Goal: Information Seeking & Learning: Learn about a topic

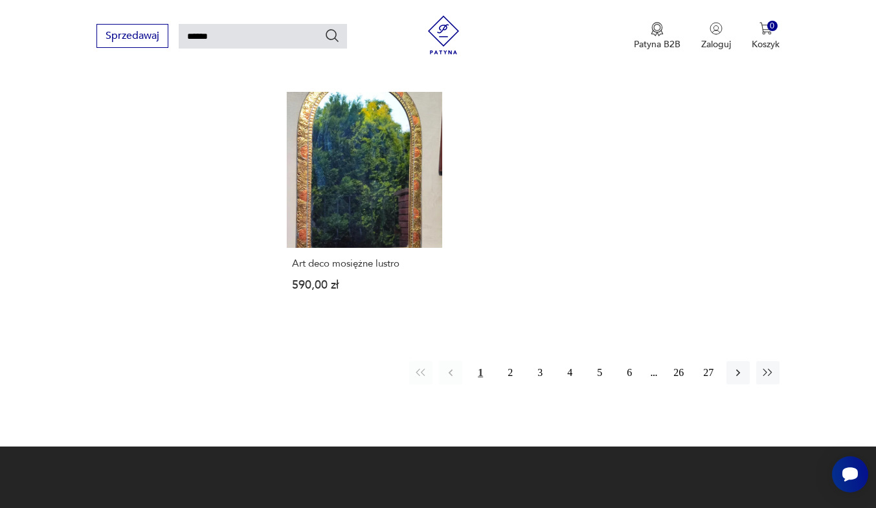
scroll to position [1600, 0]
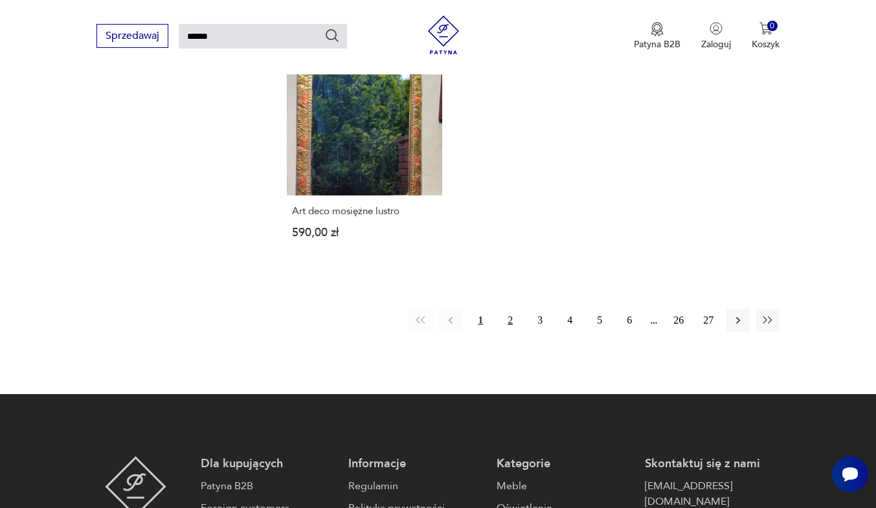
click at [514, 313] on button "2" at bounding box center [509, 320] width 23 height 23
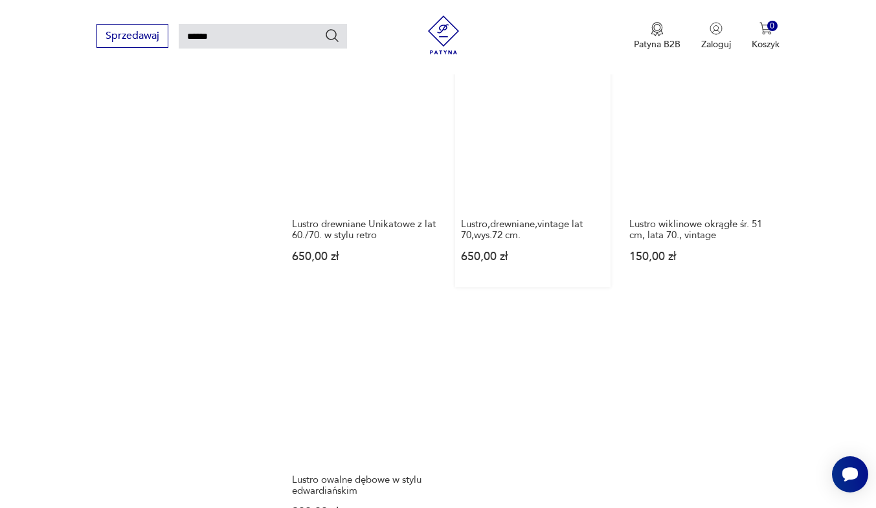
scroll to position [1470, 0]
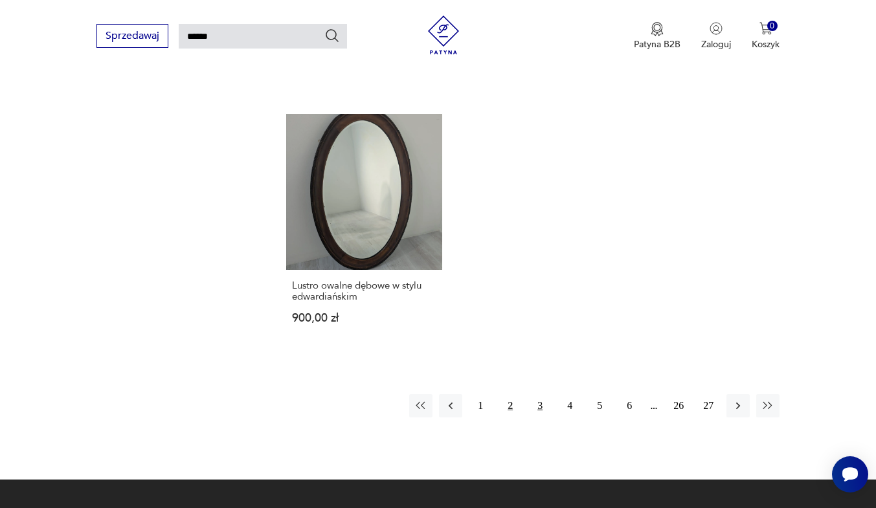
click at [534, 394] on button "3" at bounding box center [539, 405] width 23 height 23
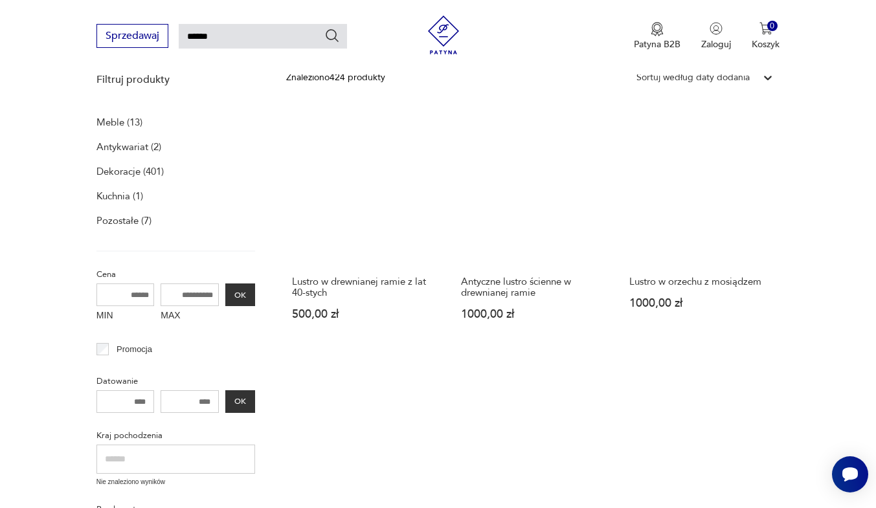
scroll to position [176, 0]
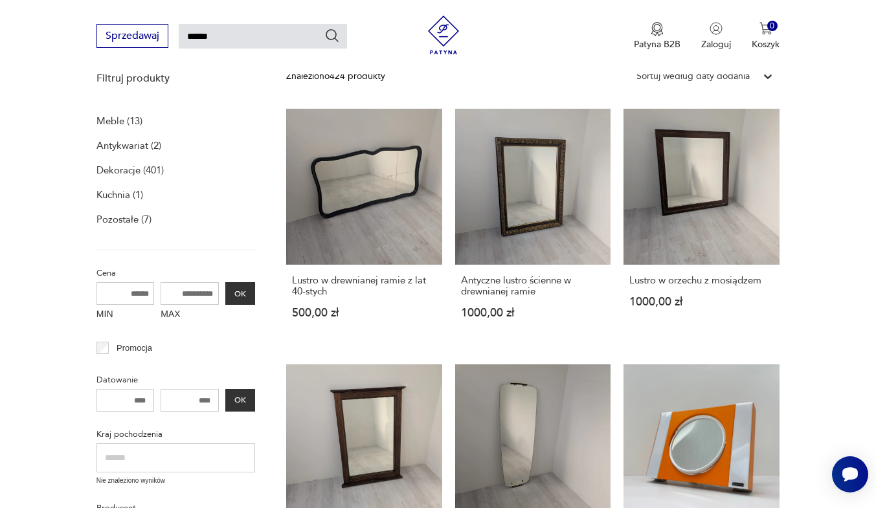
drag, startPoint x: 408, startPoint y: 183, endPoint x: 851, endPoint y: 204, distance: 443.1
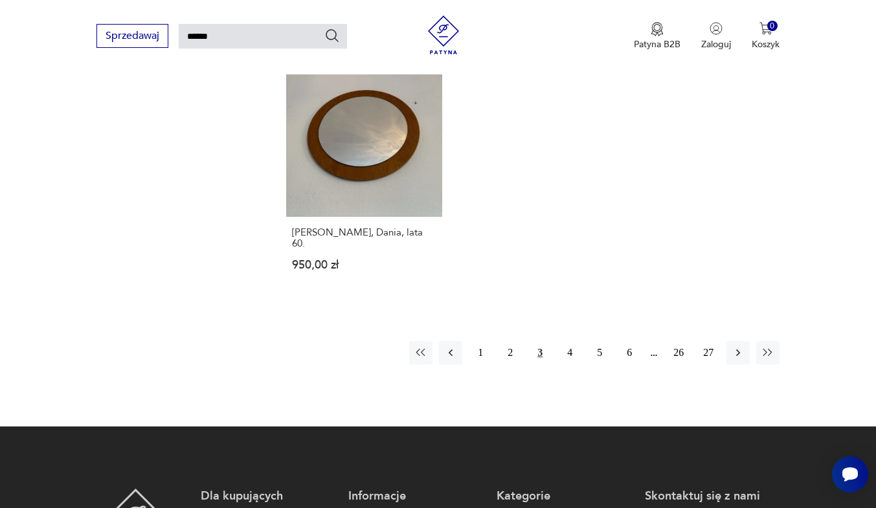
scroll to position [1535, 0]
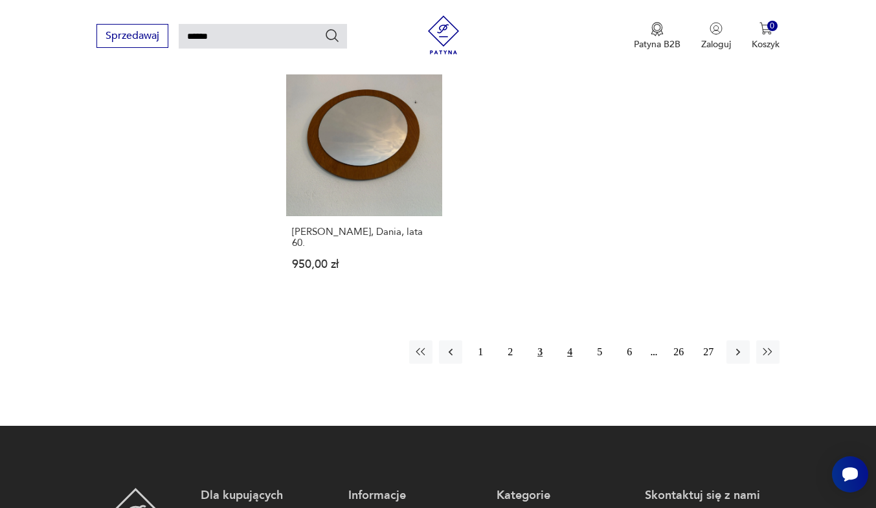
click at [568, 340] on button "4" at bounding box center [569, 351] width 23 height 23
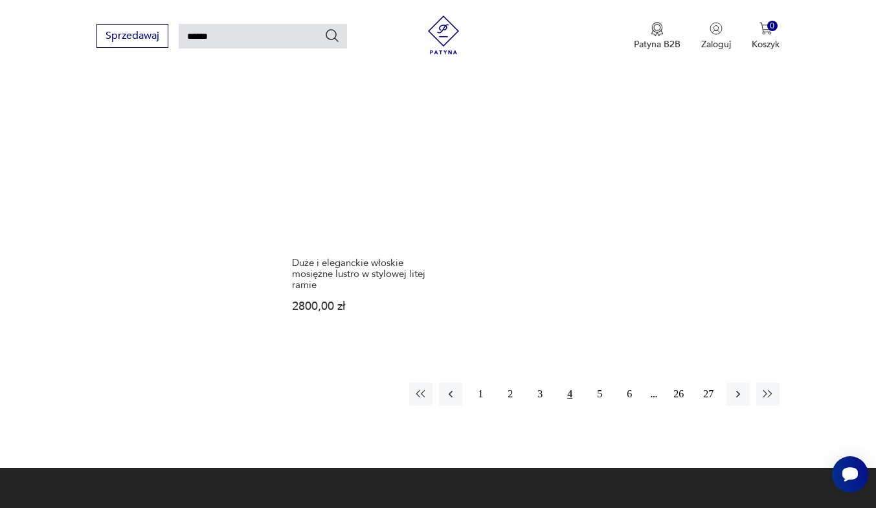
scroll to position [1535, 0]
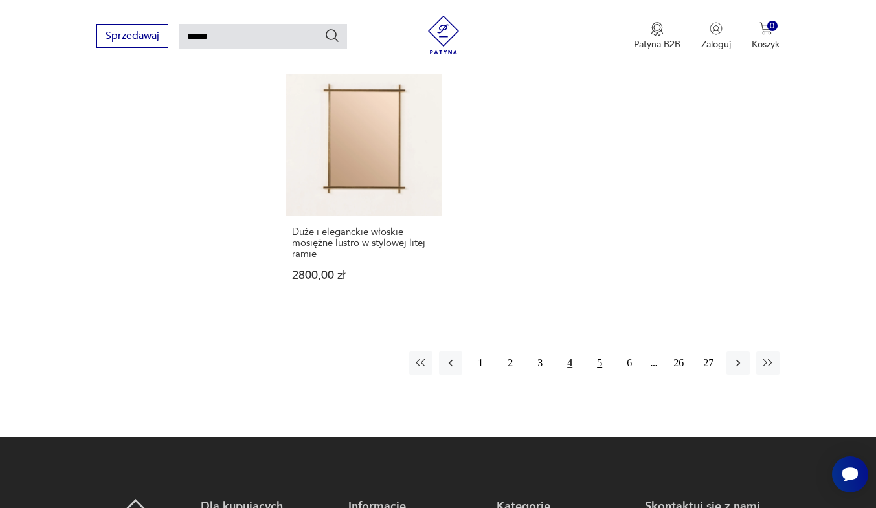
click at [592, 355] on button "5" at bounding box center [599, 362] width 23 height 23
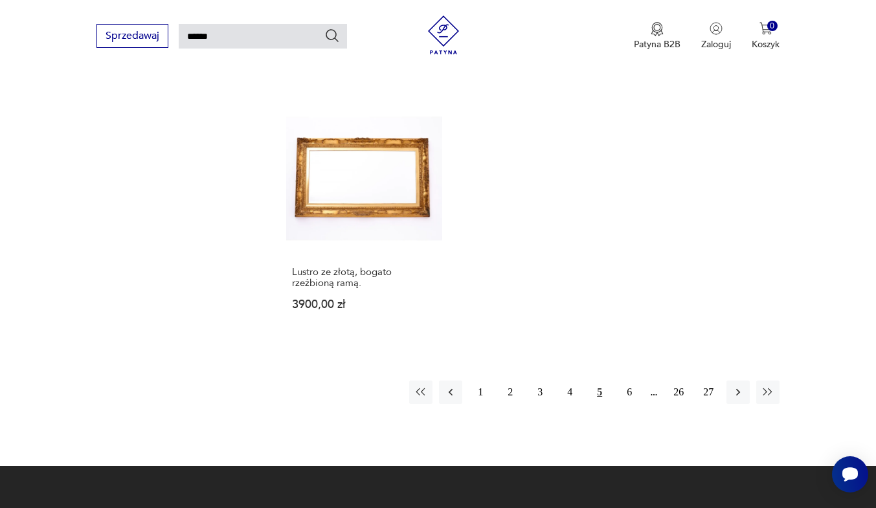
scroll to position [1535, 0]
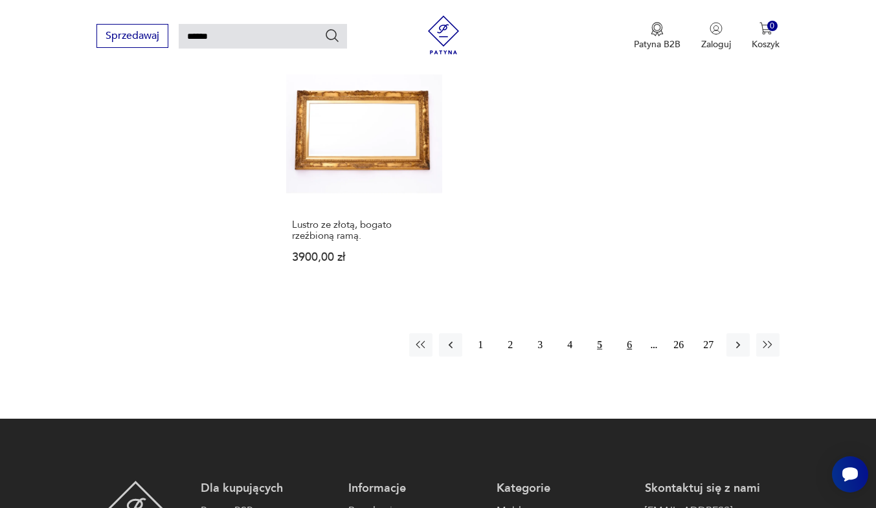
click at [628, 348] on button "6" at bounding box center [628, 344] width 23 height 23
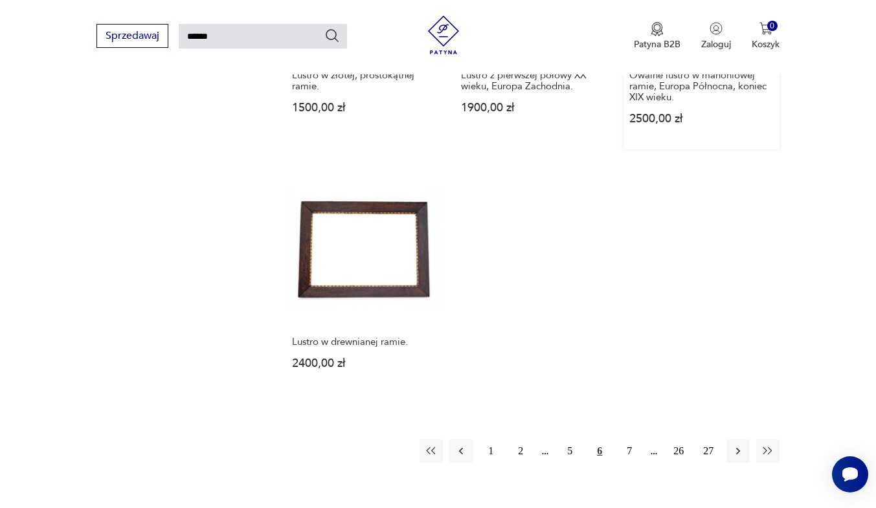
scroll to position [1470, 0]
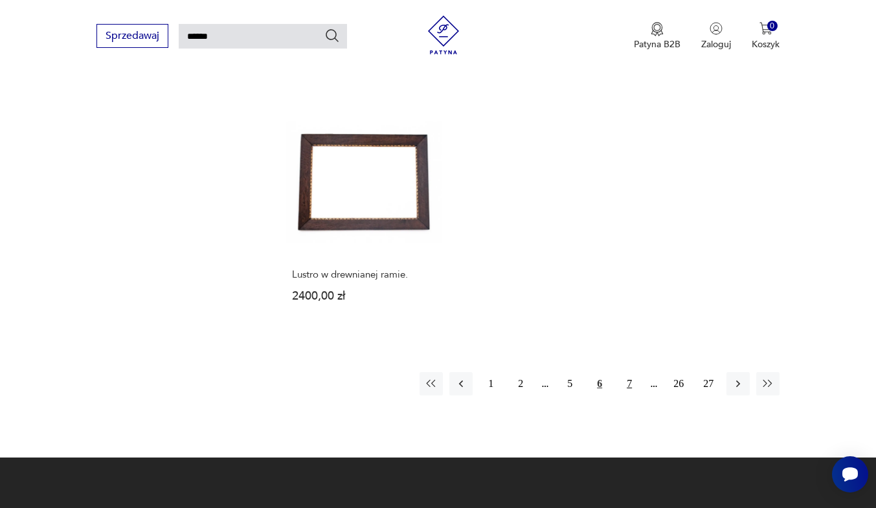
click at [627, 382] on button "7" at bounding box center [628, 383] width 23 height 23
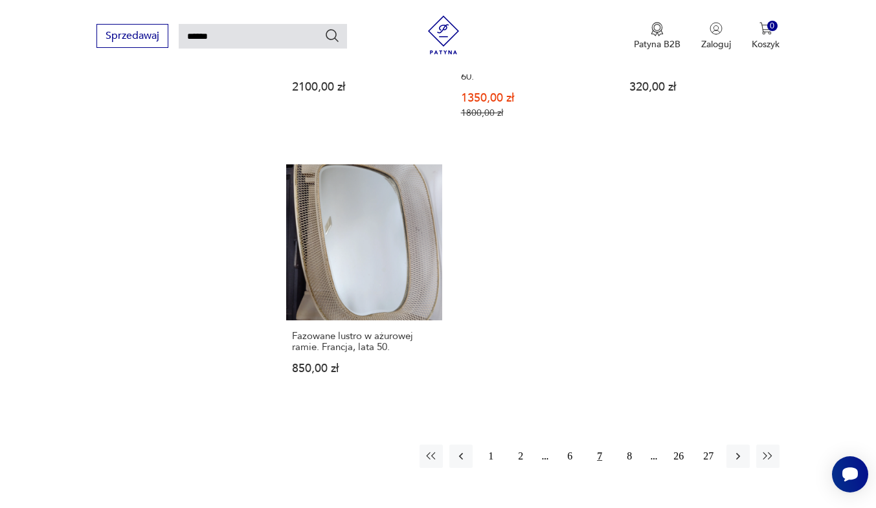
scroll to position [1470, 0]
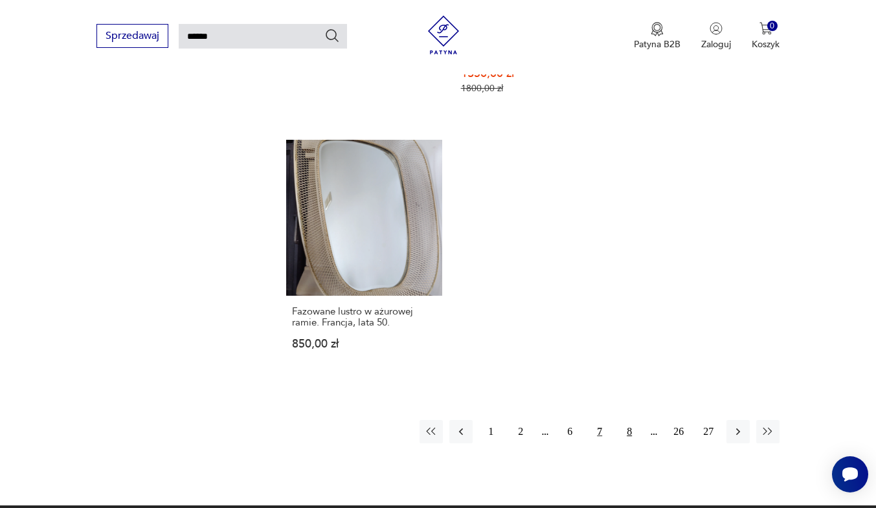
click at [628, 420] on button "8" at bounding box center [628, 431] width 23 height 23
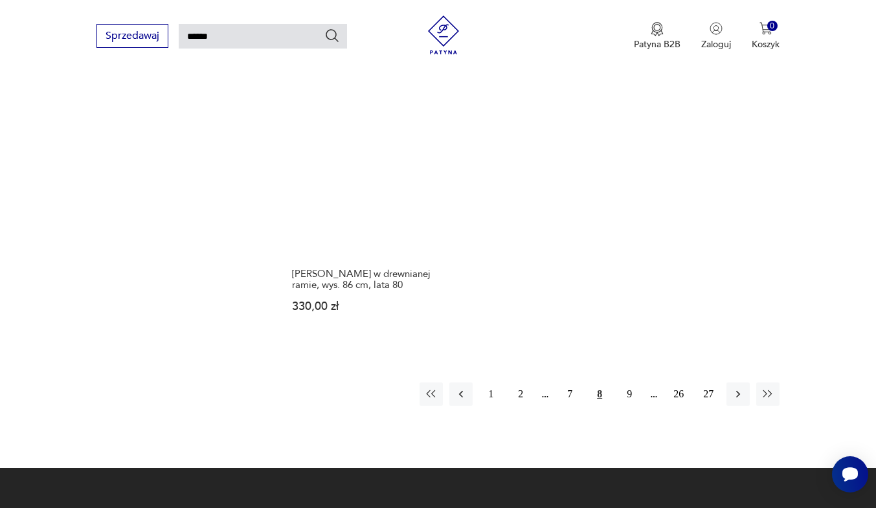
scroll to position [1535, 0]
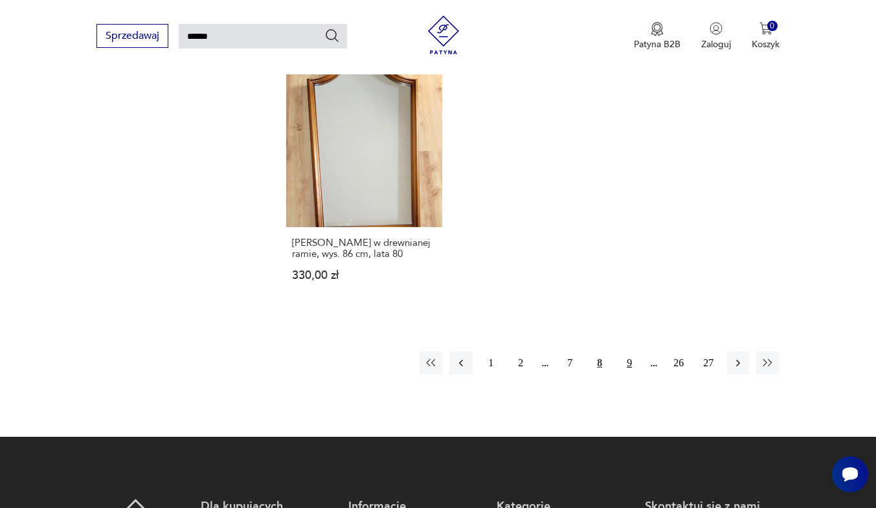
click at [628, 351] on button "9" at bounding box center [628, 362] width 23 height 23
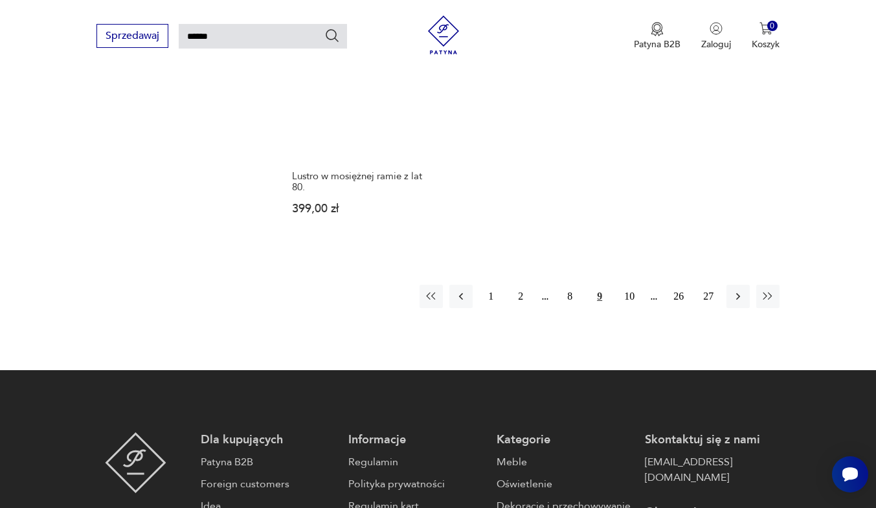
scroll to position [1600, 0]
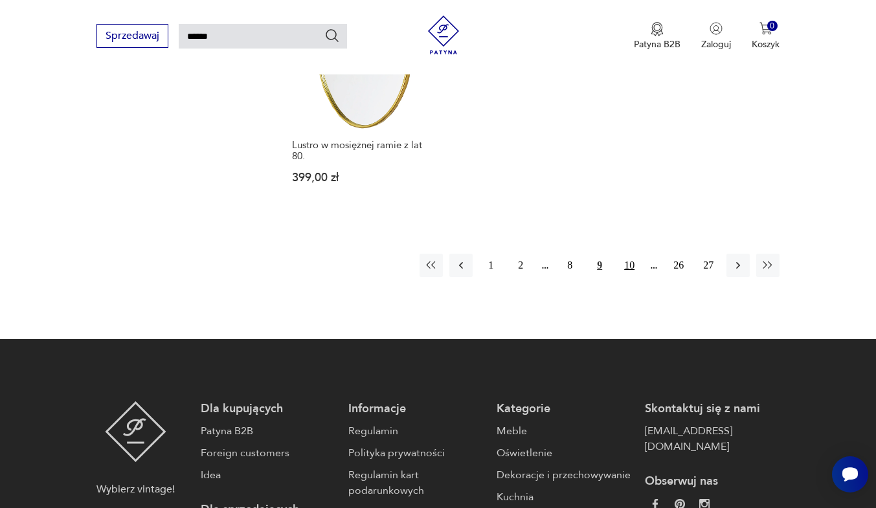
click at [635, 254] on button "10" at bounding box center [628, 265] width 23 height 23
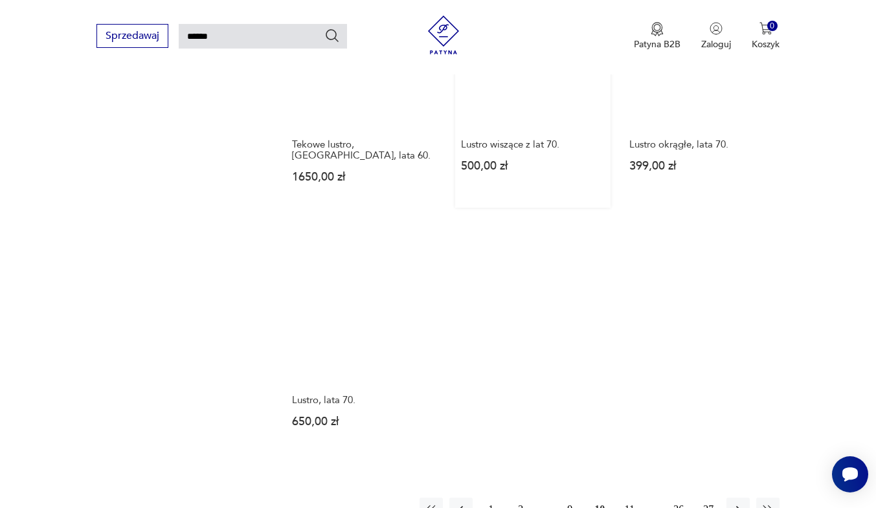
scroll to position [1488, 0]
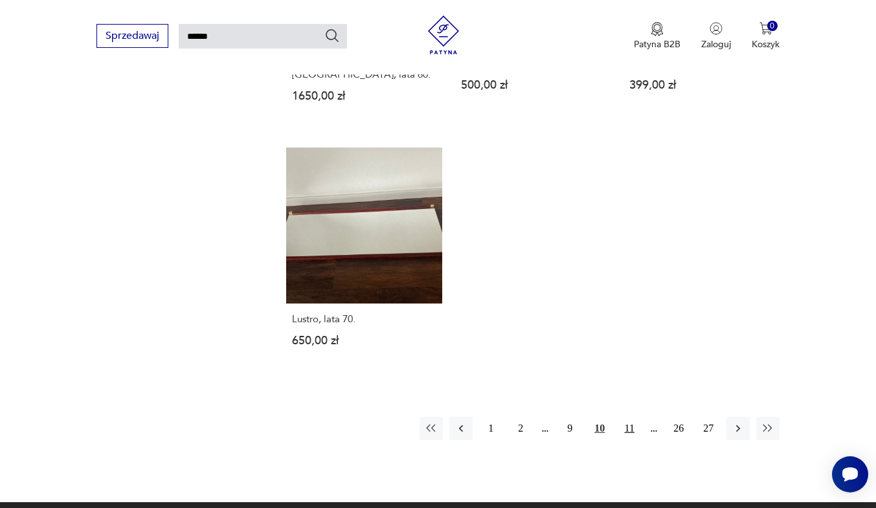
click at [619, 417] on button "11" at bounding box center [628, 428] width 23 height 23
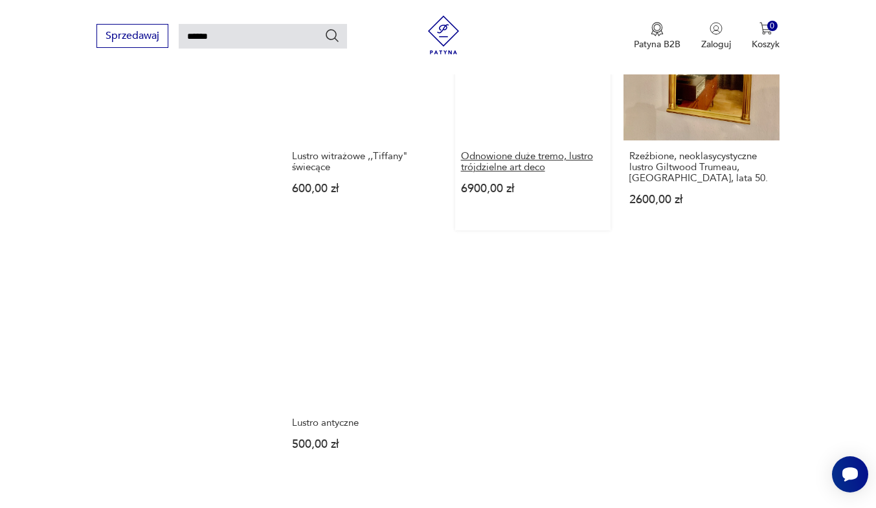
scroll to position [1553, 0]
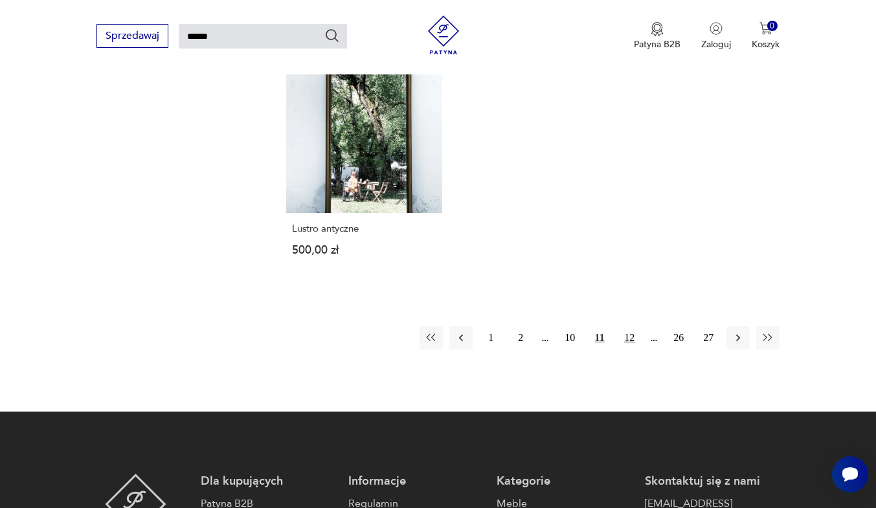
click at [624, 326] on button "12" at bounding box center [628, 337] width 23 height 23
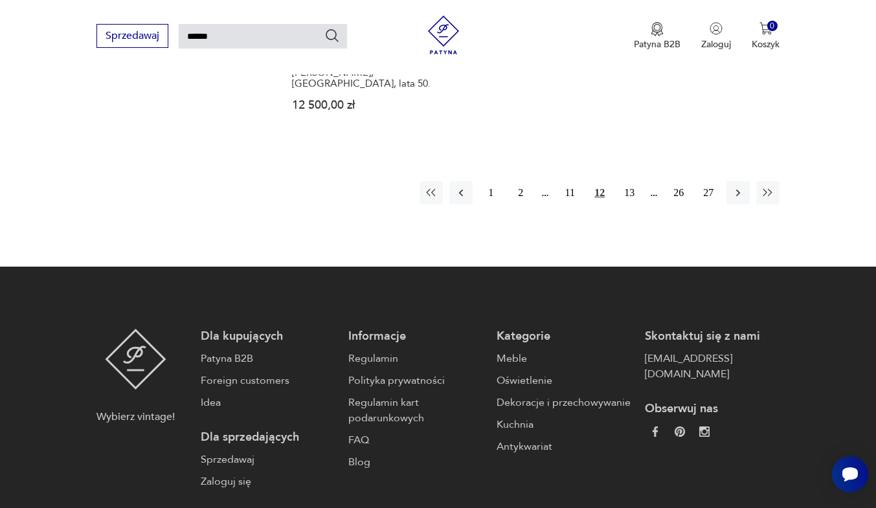
scroll to position [1747, 0]
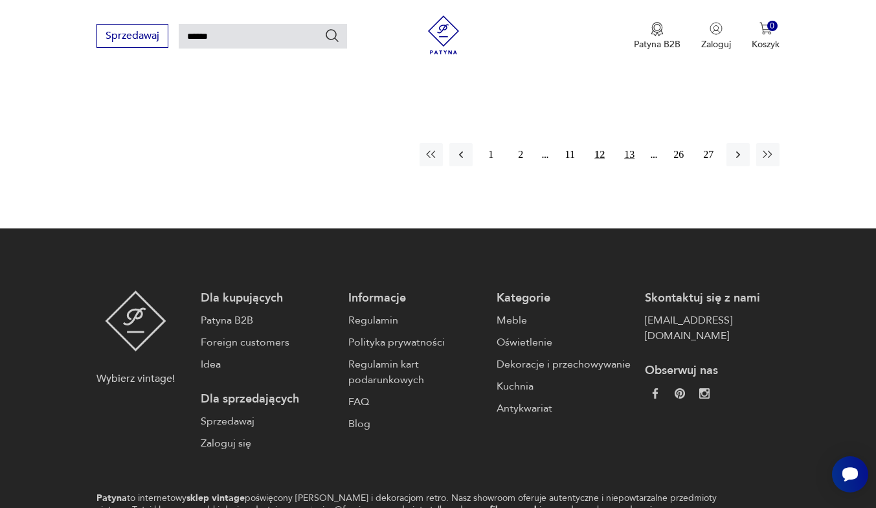
click at [639, 143] on button "13" at bounding box center [628, 154] width 23 height 23
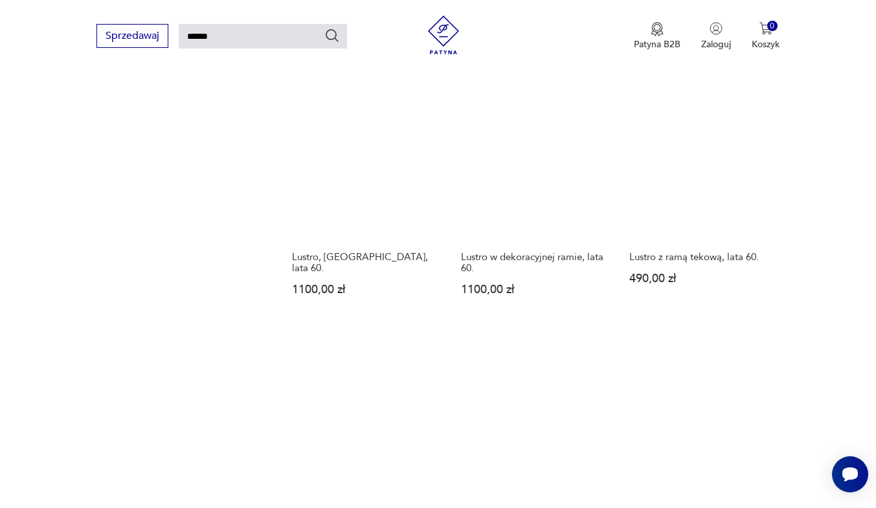
scroll to position [1424, 0]
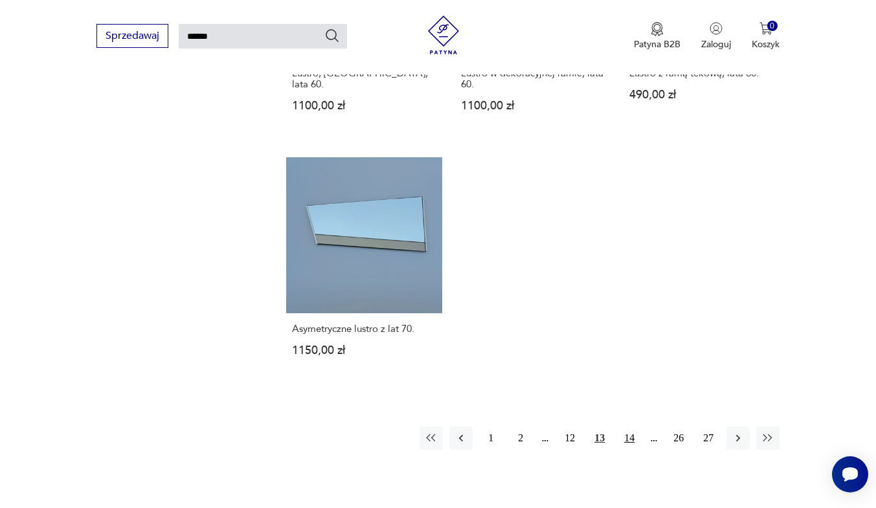
click at [634, 439] on button "14" at bounding box center [628, 437] width 23 height 23
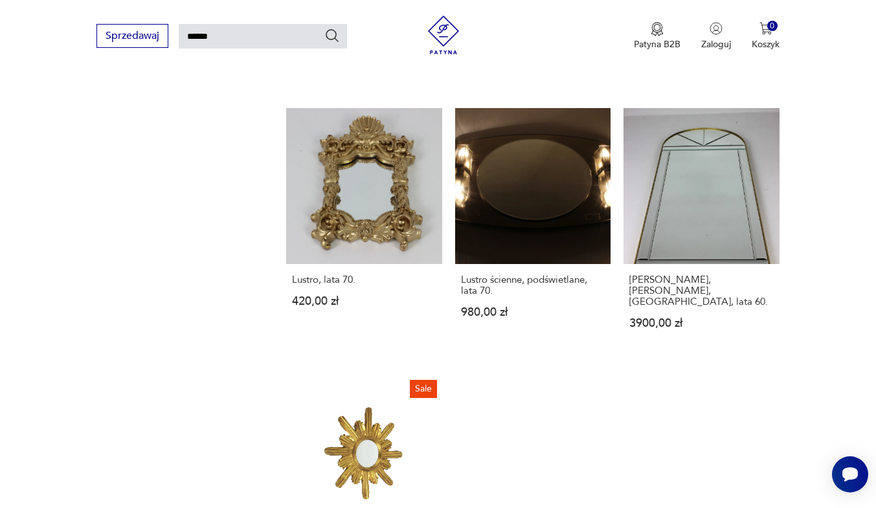
scroll to position [1618, 0]
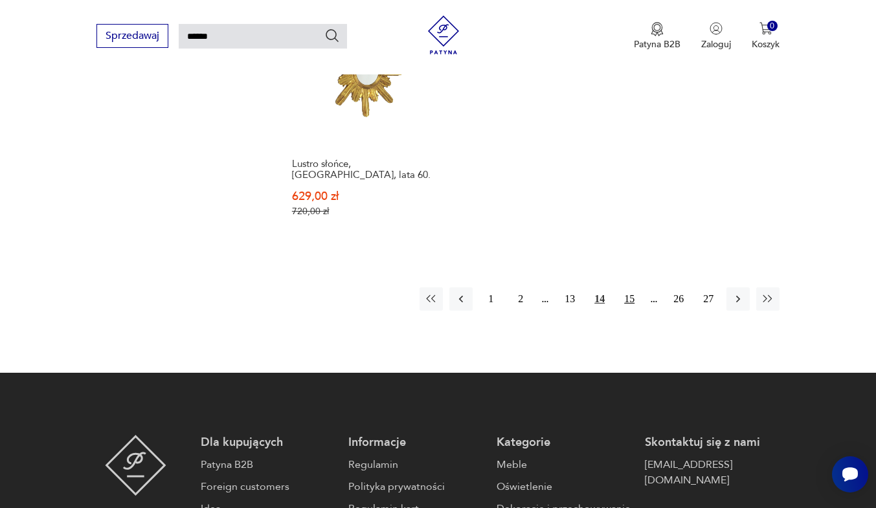
click at [625, 287] on button "15" at bounding box center [628, 298] width 23 height 23
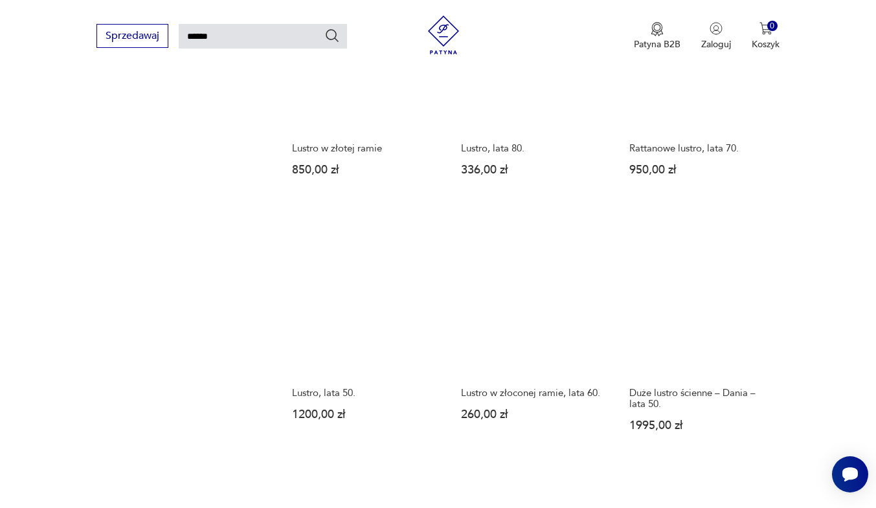
scroll to position [1424, 0]
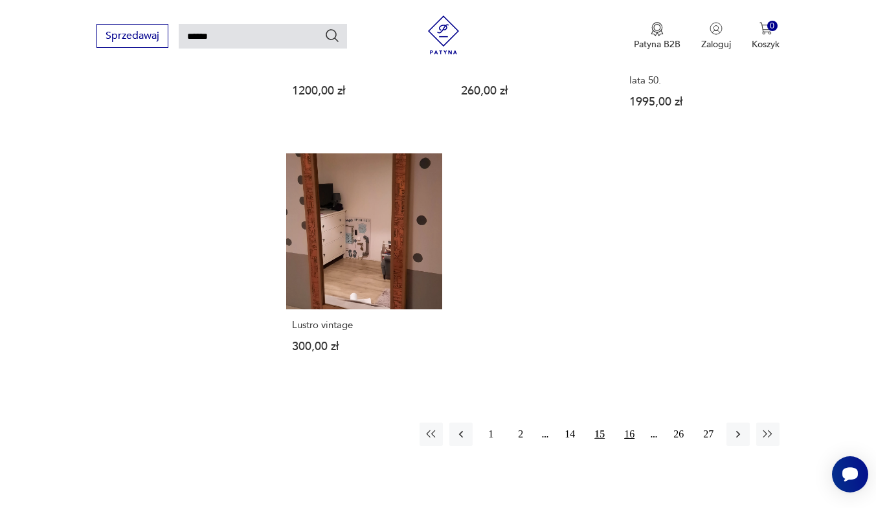
click at [630, 432] on button "16" at bounding box center [628, 434] width 23 height 23
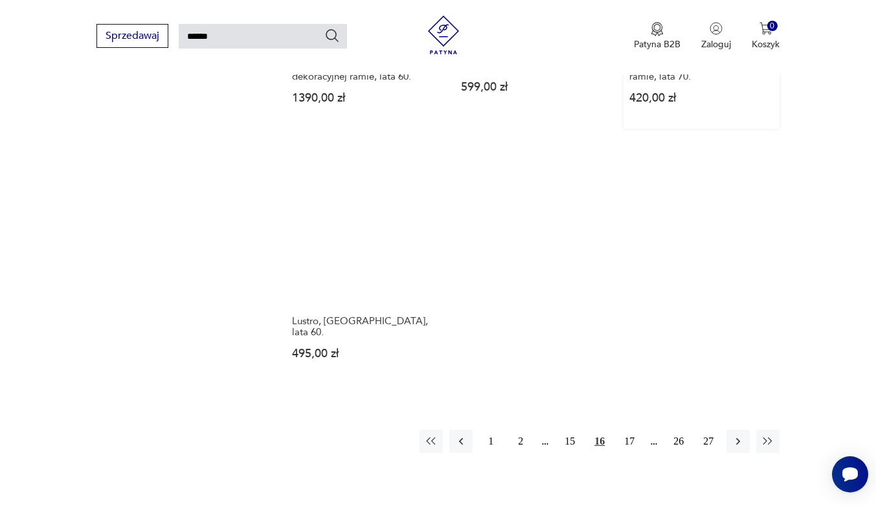
scroll to position [1488, 0]
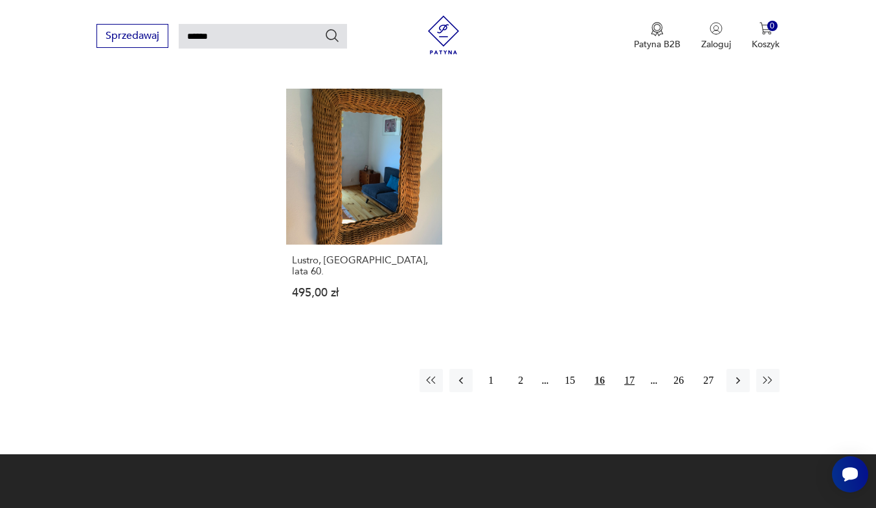
click at [639, 369] on button "17" at bounding box center [628, 380] width 23 height 23
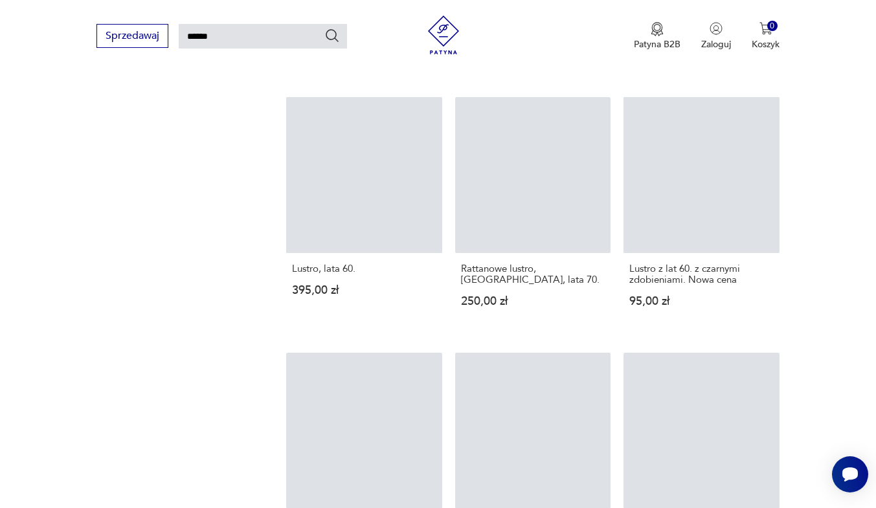
scroll to position [1488, 0]
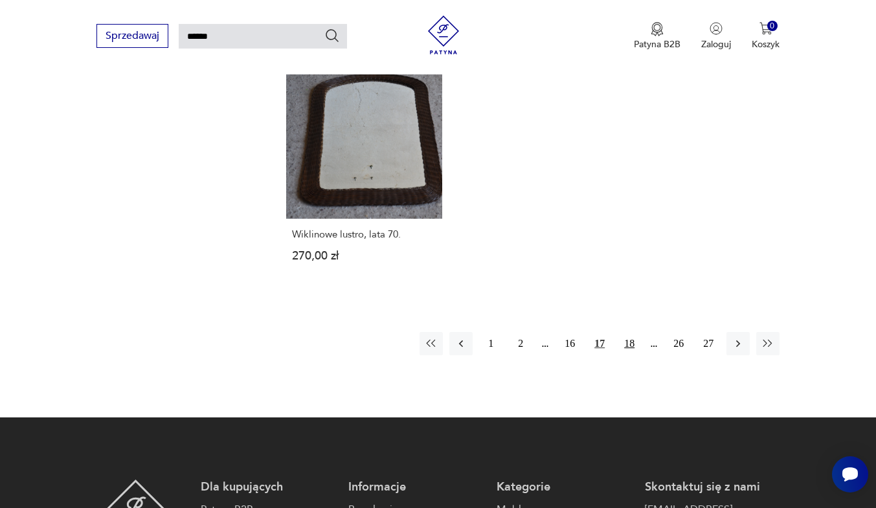
click at [631, 349] on button "18" at bounding box center [628, 343] width 23 height 23
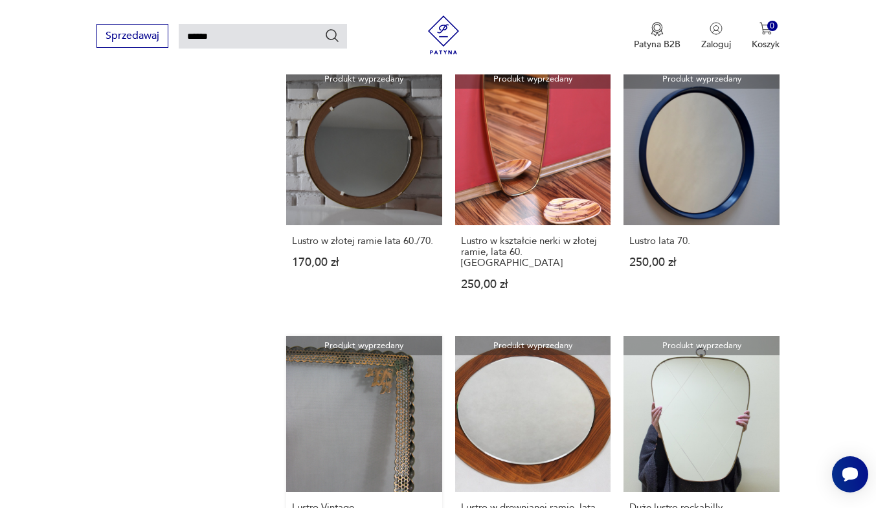
scroll to position [1100, 0]
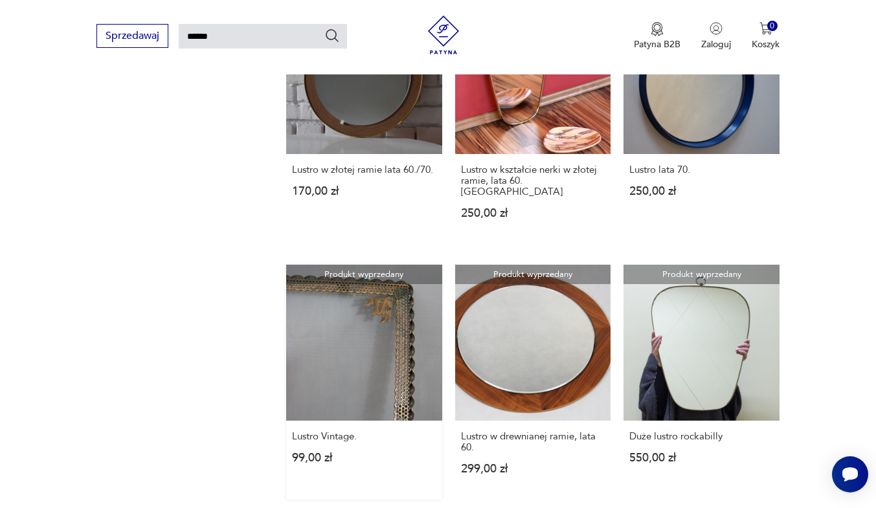
drag, startPoint x: 399, startPoint y: 235, endPoint x: 384, endPoint y: 287, distance: 54.3
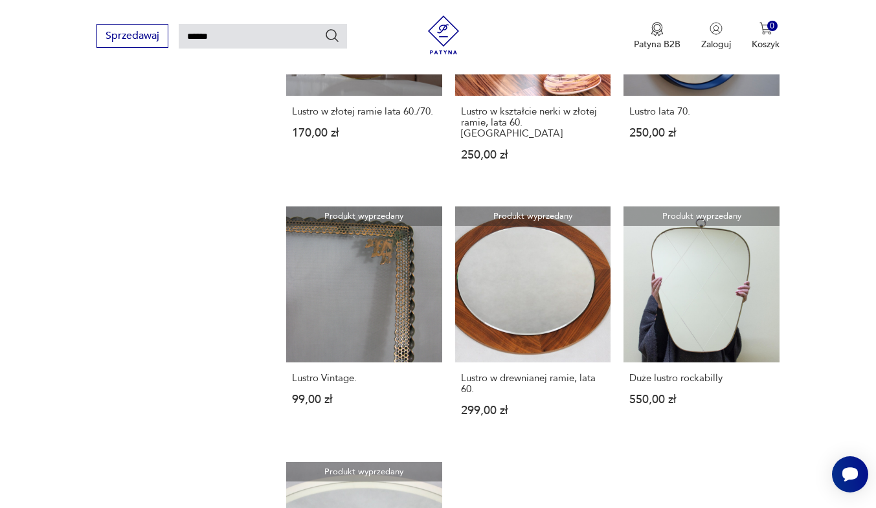
drag, startPoint x: 384, startPoint y: 287, endPoint x: 239, endPoint y: 242, distance: 152.5
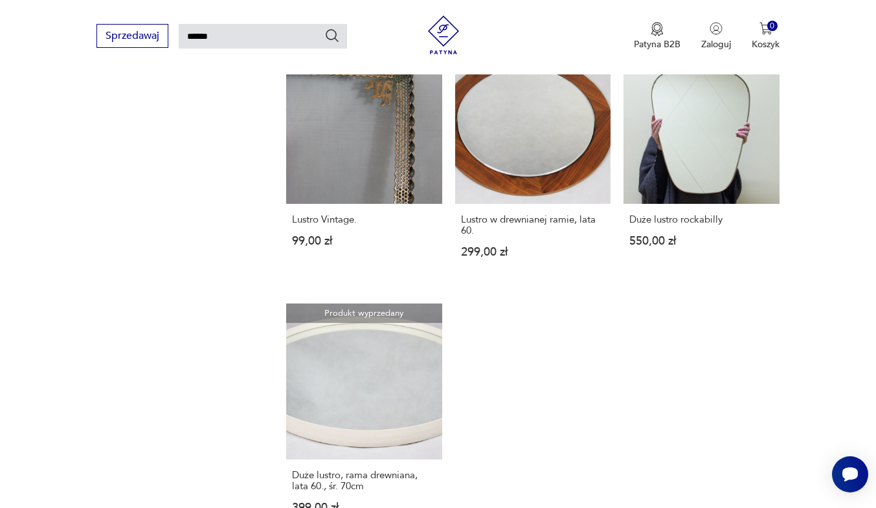
scroll to position [1294, 0]
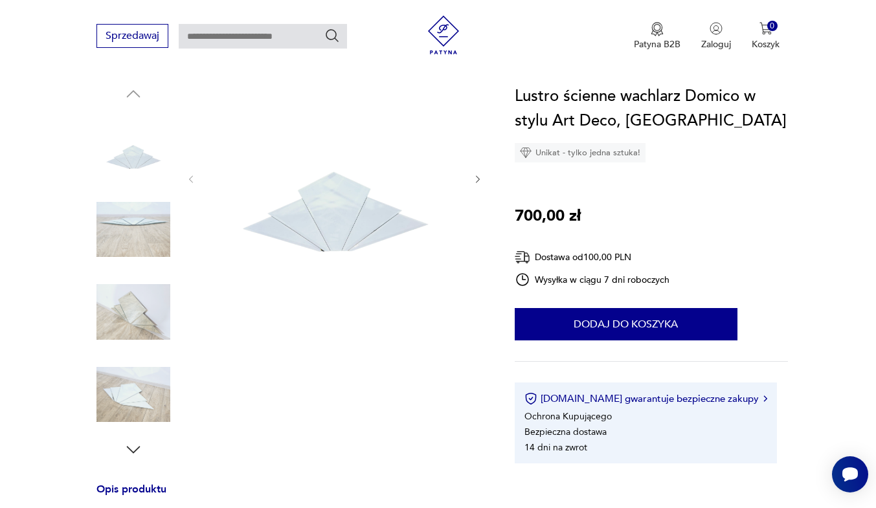
scroll to position [324, 0]
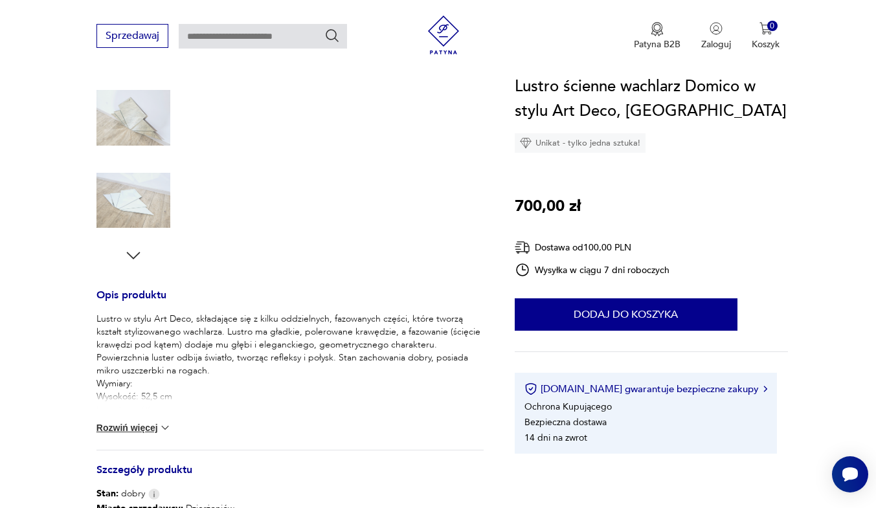
click at [130, 422] on button "Rozwiń więcej" at bounding box center [133, 427] width 75 height 13
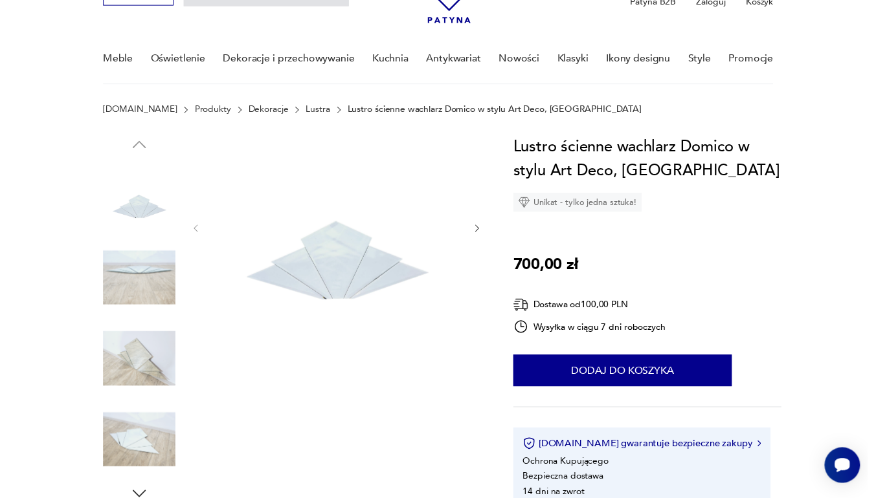
scroll to position [65, 0]
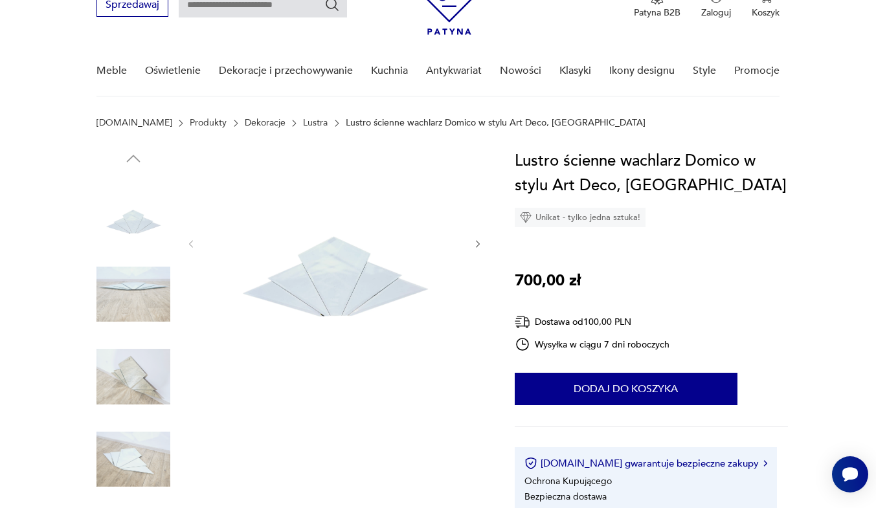
click at [153, 278] on img at bounding box center [133, 295] width 74 height 74
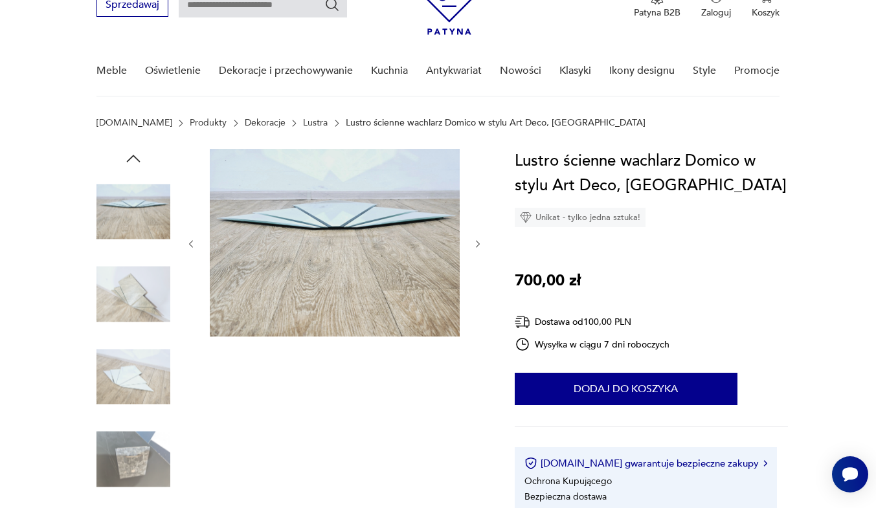
click at [141, 386] on img at bounding box center [133, 377] width 74 height 74
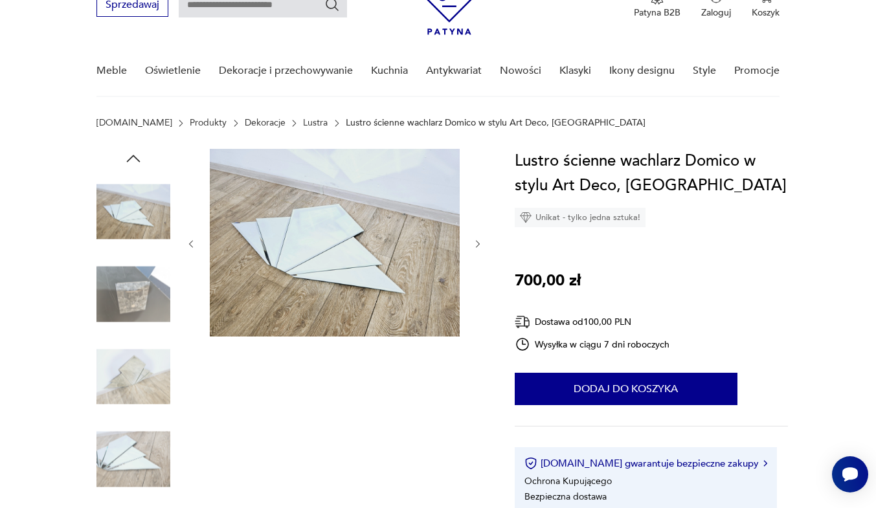
click at [141, 386] on img at bounding box center [133, 377] width 74 height 74
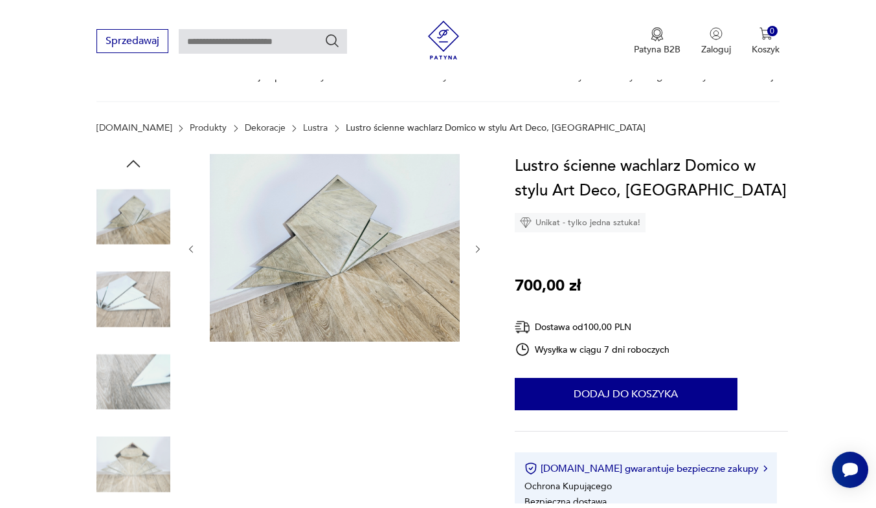
scroll to position [324, 0]
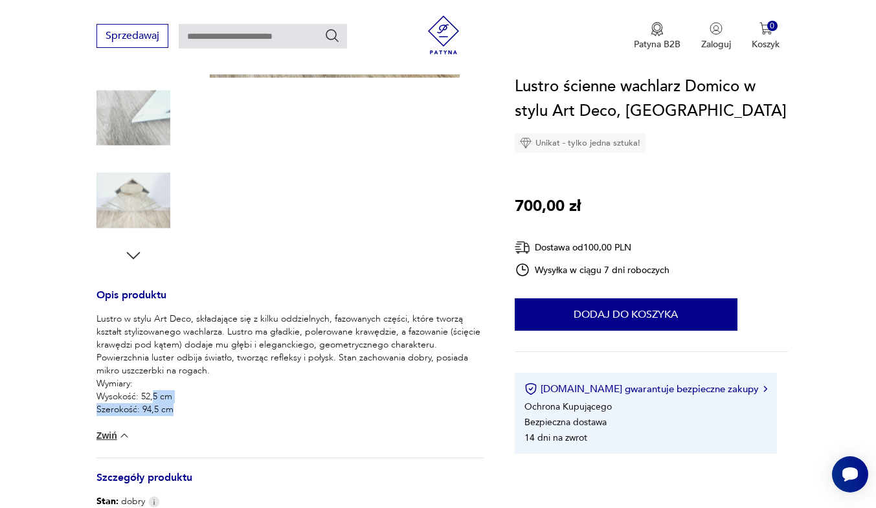
drag, startPoint x: 151, startPoint y: 397, endPoint x: 170, endPoint y: 412, distance: 23.4
click at [170, 412] on p "Lustro w stylu Art Deco, składające się z kilku oddzielnych, fazowanych części,…" at bounding box center [289, 365] width 387 height 104
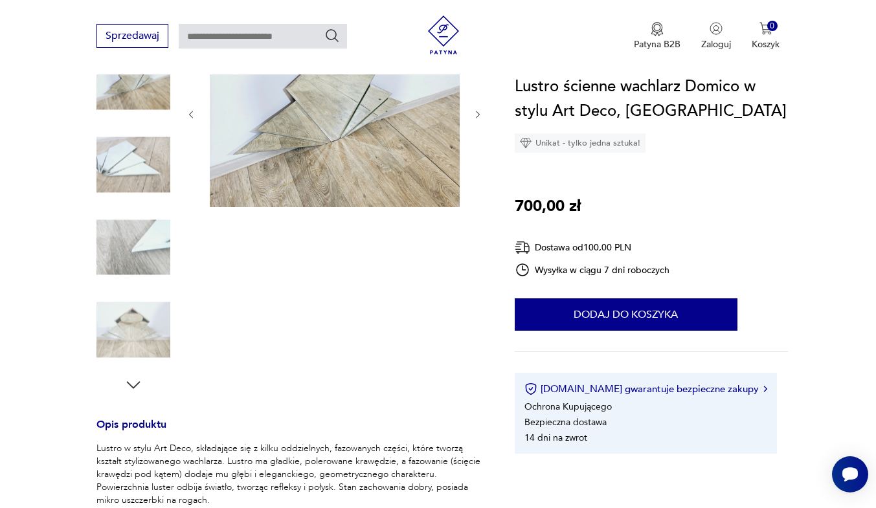
scroll to position [0, 0]
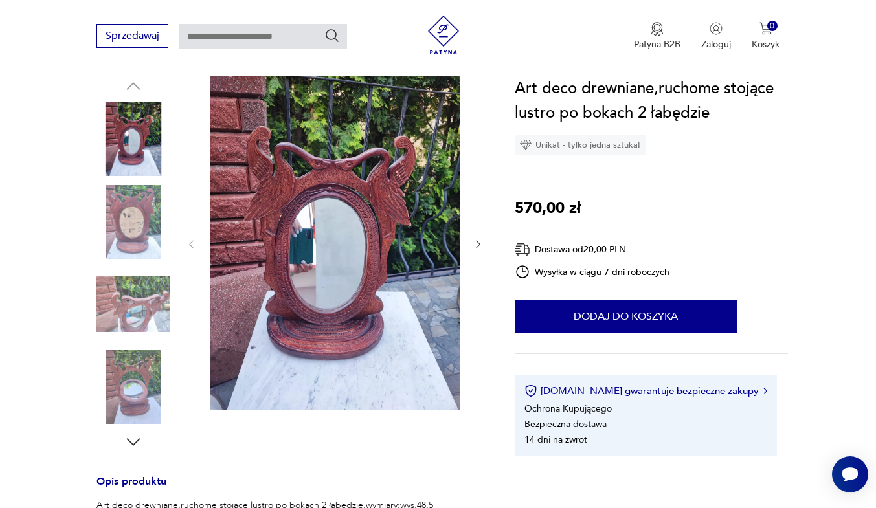
scroll to position [129, 0]
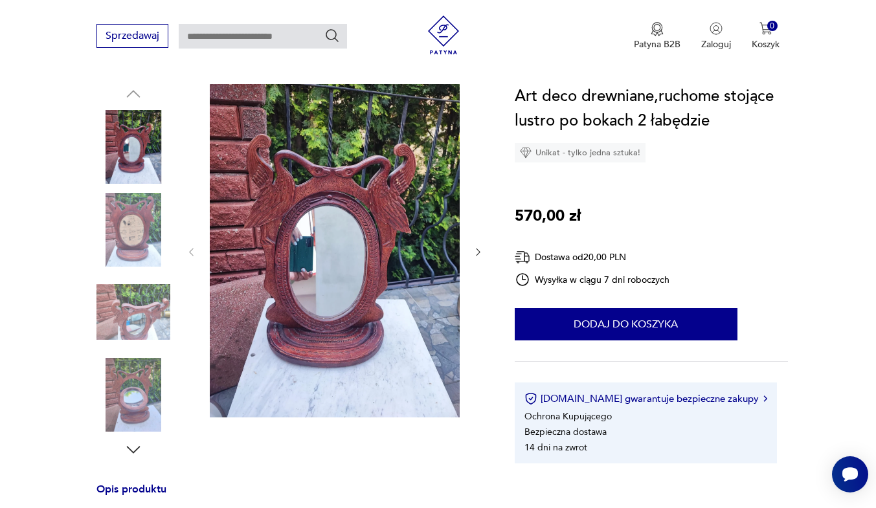
click at [150, 309] on img at bounding box center [133, 312] width 74 height 74
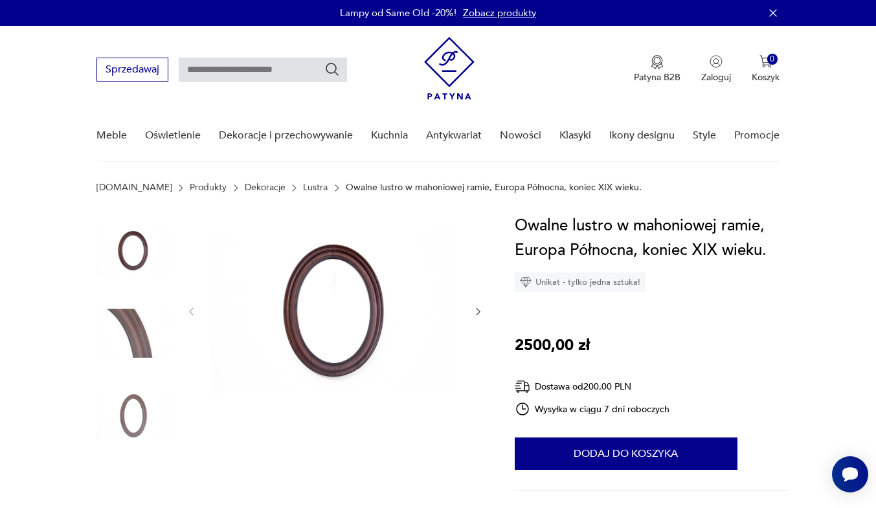
scroll to position [453, 0]
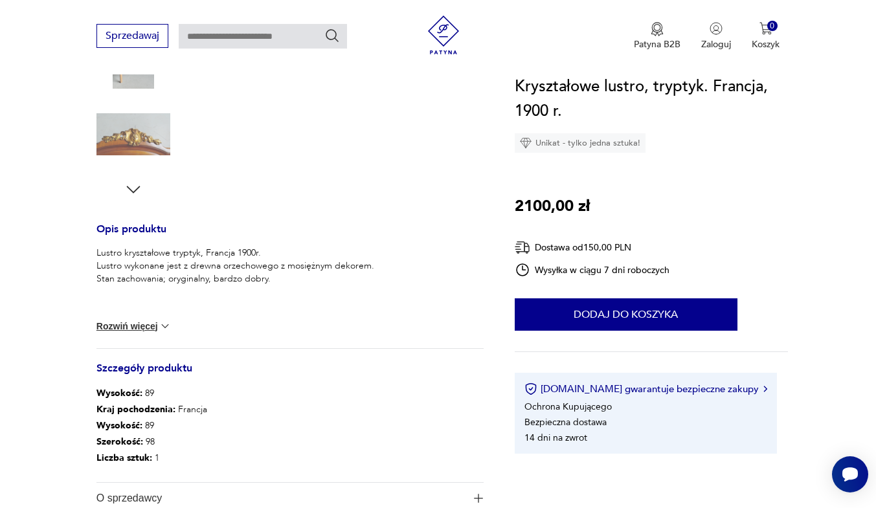
scroll to position [453, 0]
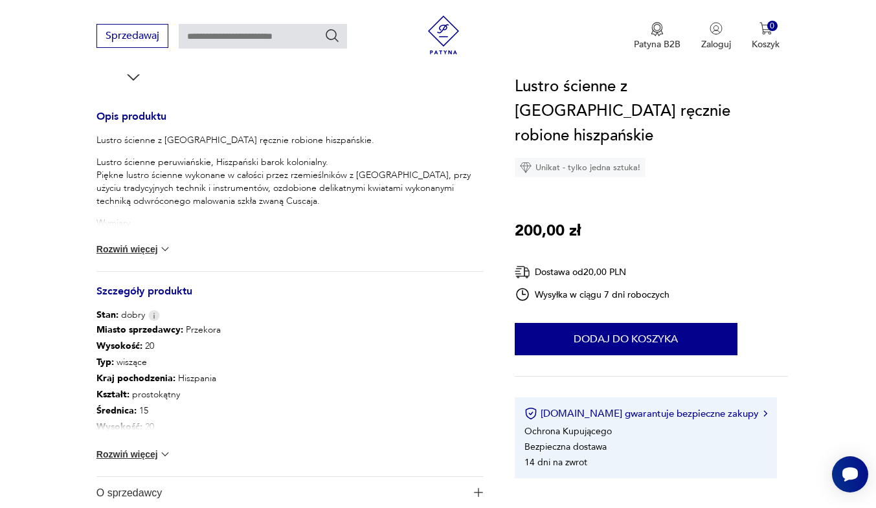
scroll to position [518, 0]
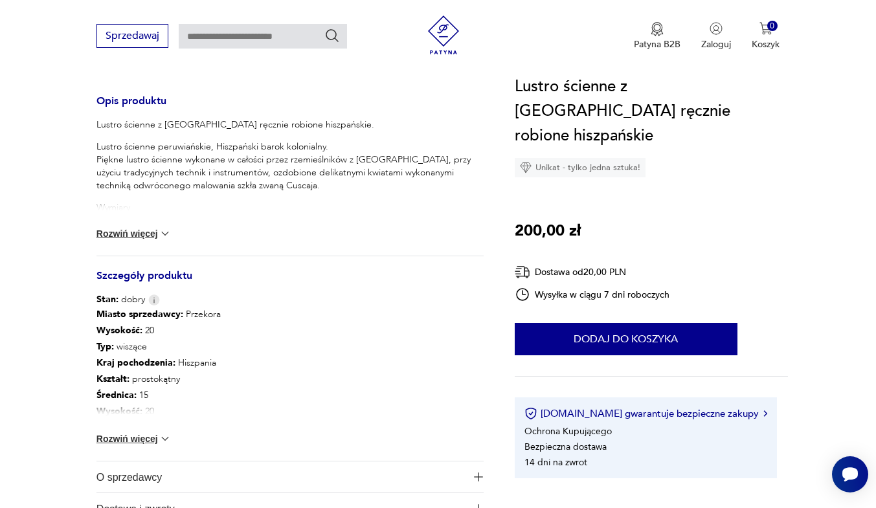
click at [153, 440] on button "Rozwiń więcej" at bounding box center [133, 438] width 75 height 13
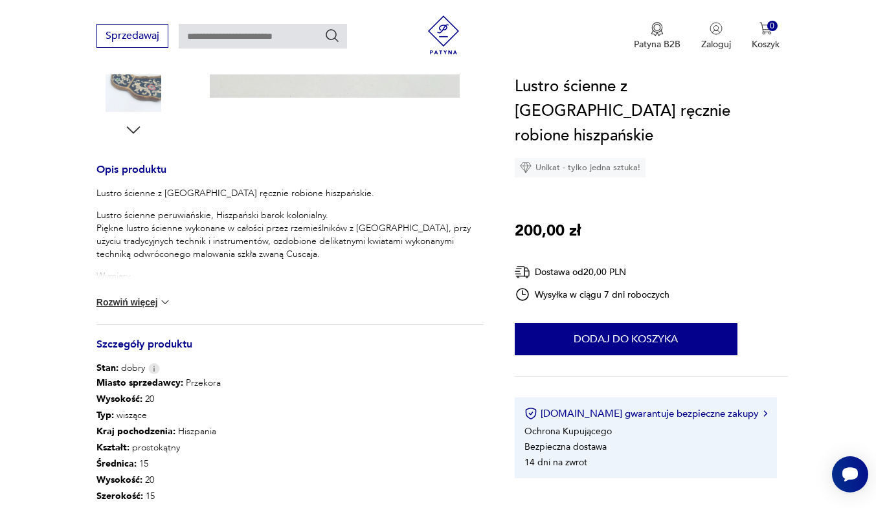
scroll to position [453, 0]
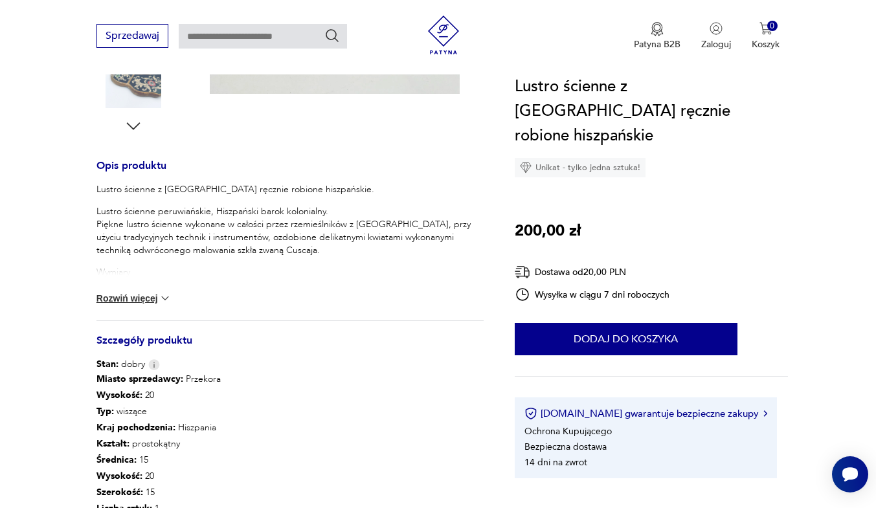
click at [133, 300] on button "Rozwiń więcej" at bounding box center [133, 298] width 75 height 13
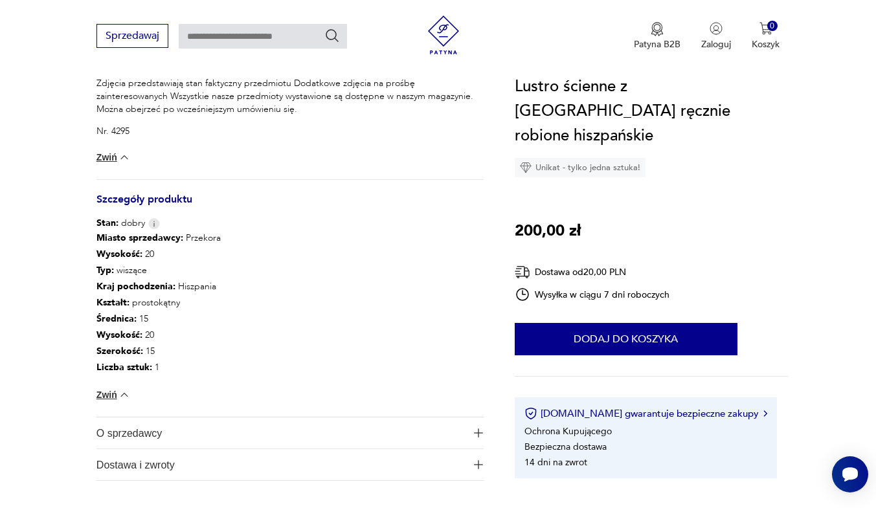
scroll to position [777, 0]
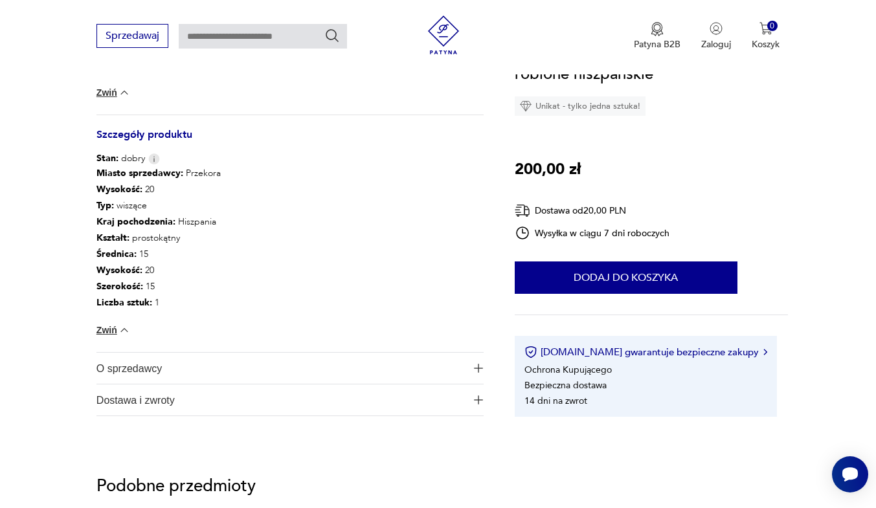
click at [143, 373] on span "O sprzedawcy" at bounding box center [281, 368] width 370 height 31
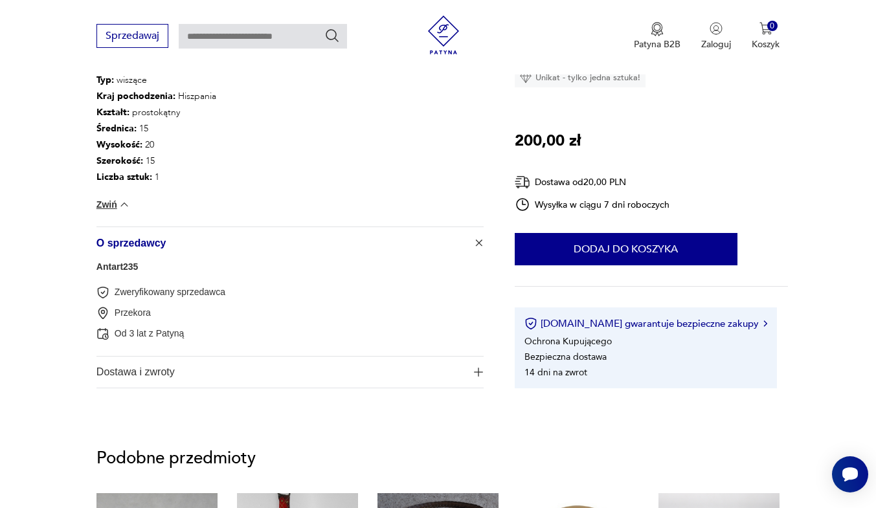
scroll to position [906, 0]
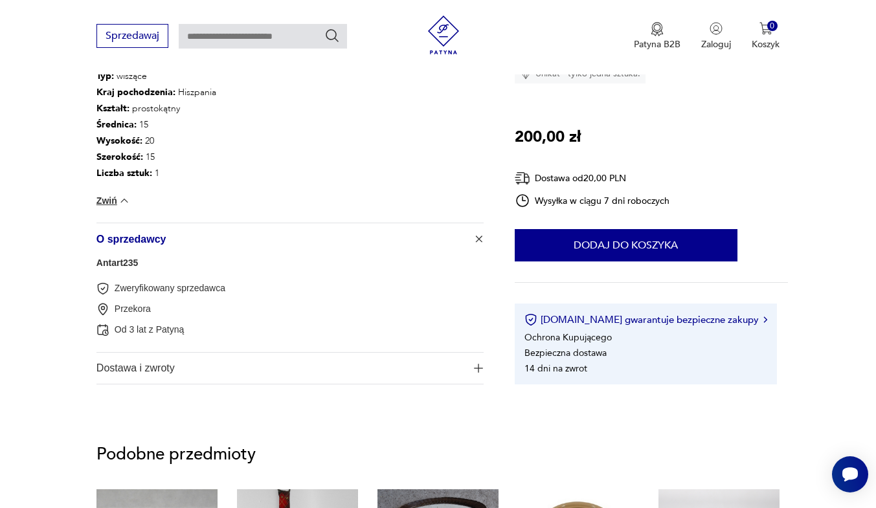
click at [143, 373] on span "Dostawa i zwroty" at bounding box center [281, 368] width 370 height 31
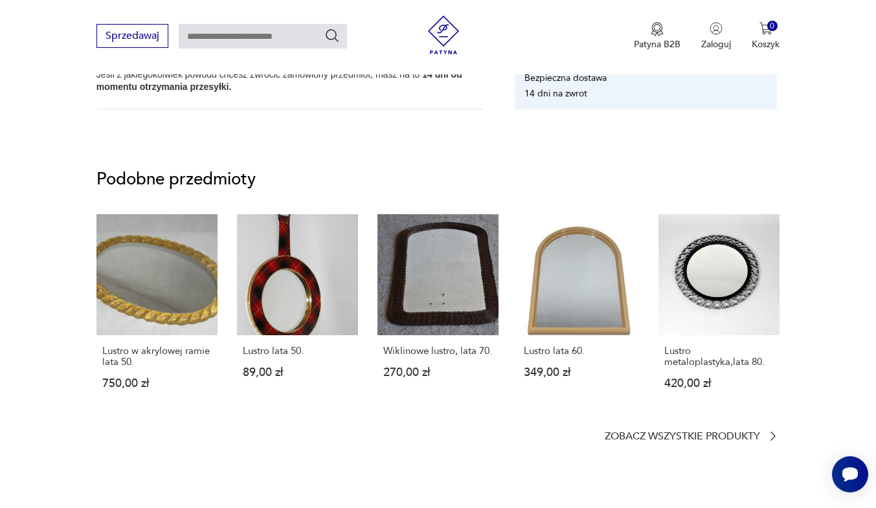
scroll to position [1359, 0]
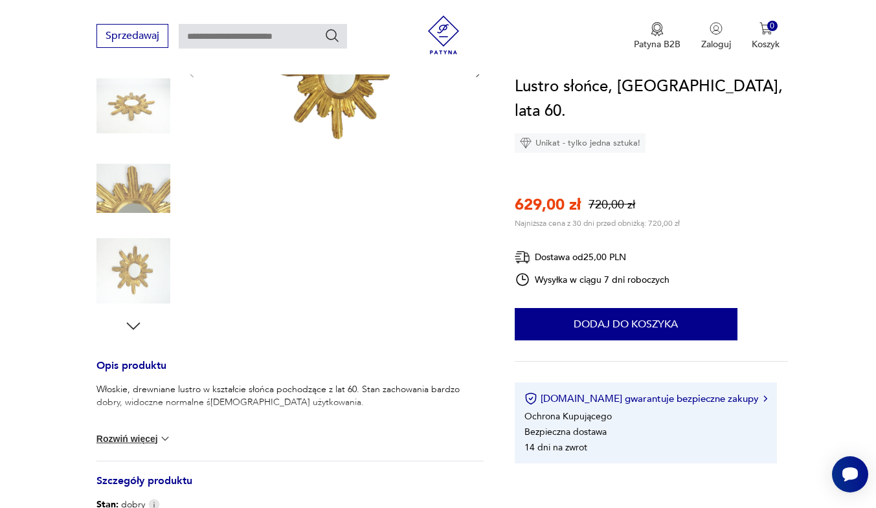
scroll to position [129, 0]
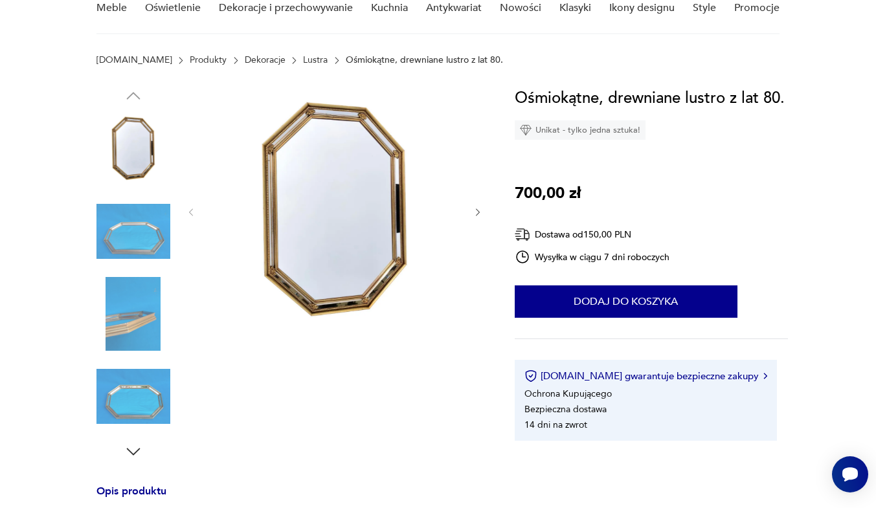
scroll to position [65, 0]
